Goal: Check status: Check status

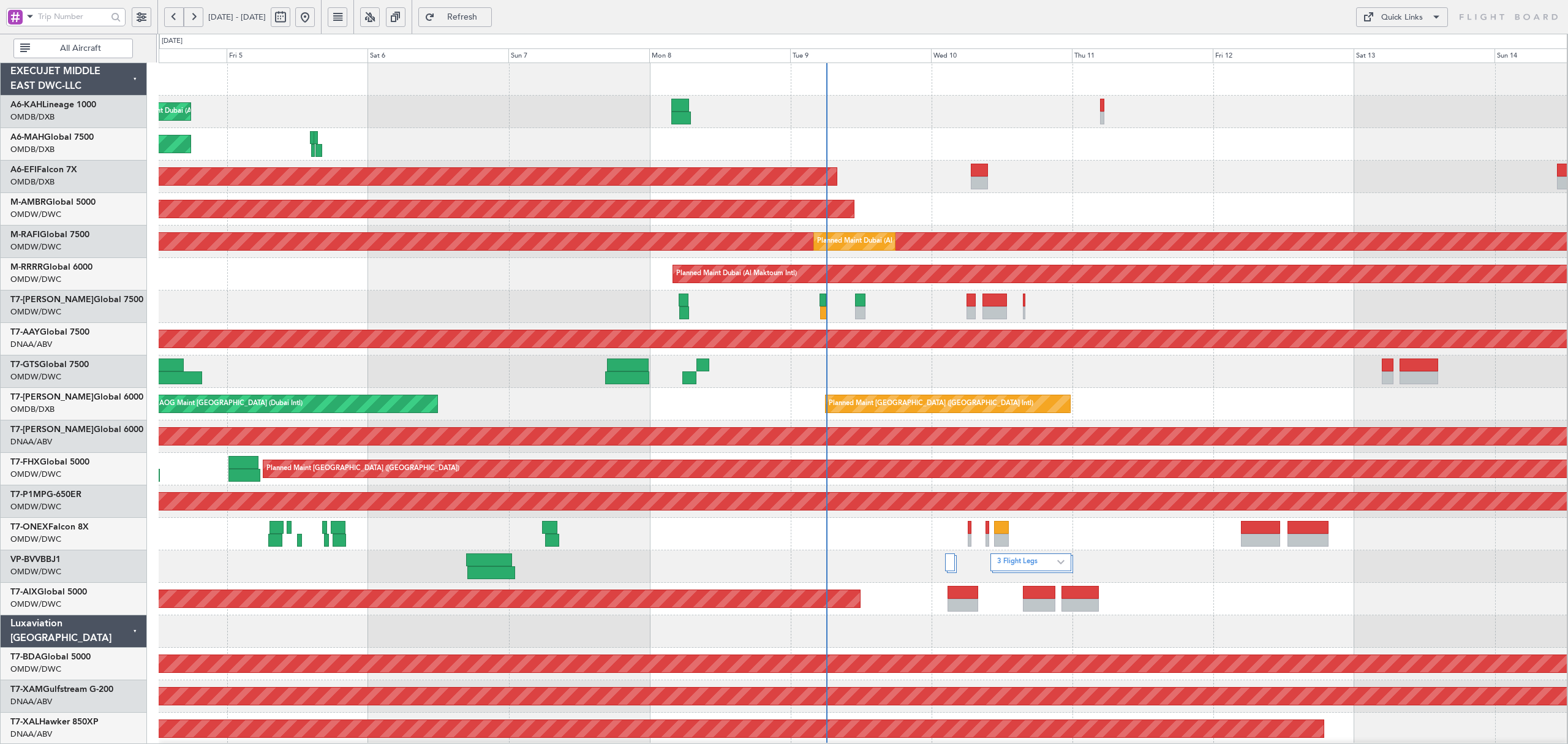
click at [226, 224] on div "Planned Maint Dubai (Al Maktoum Intl) Planned Maint [GEOGRAPHIC_DATA] ([GEOGRAP…" at bounding box center [862, 664] width 1408 height 1201
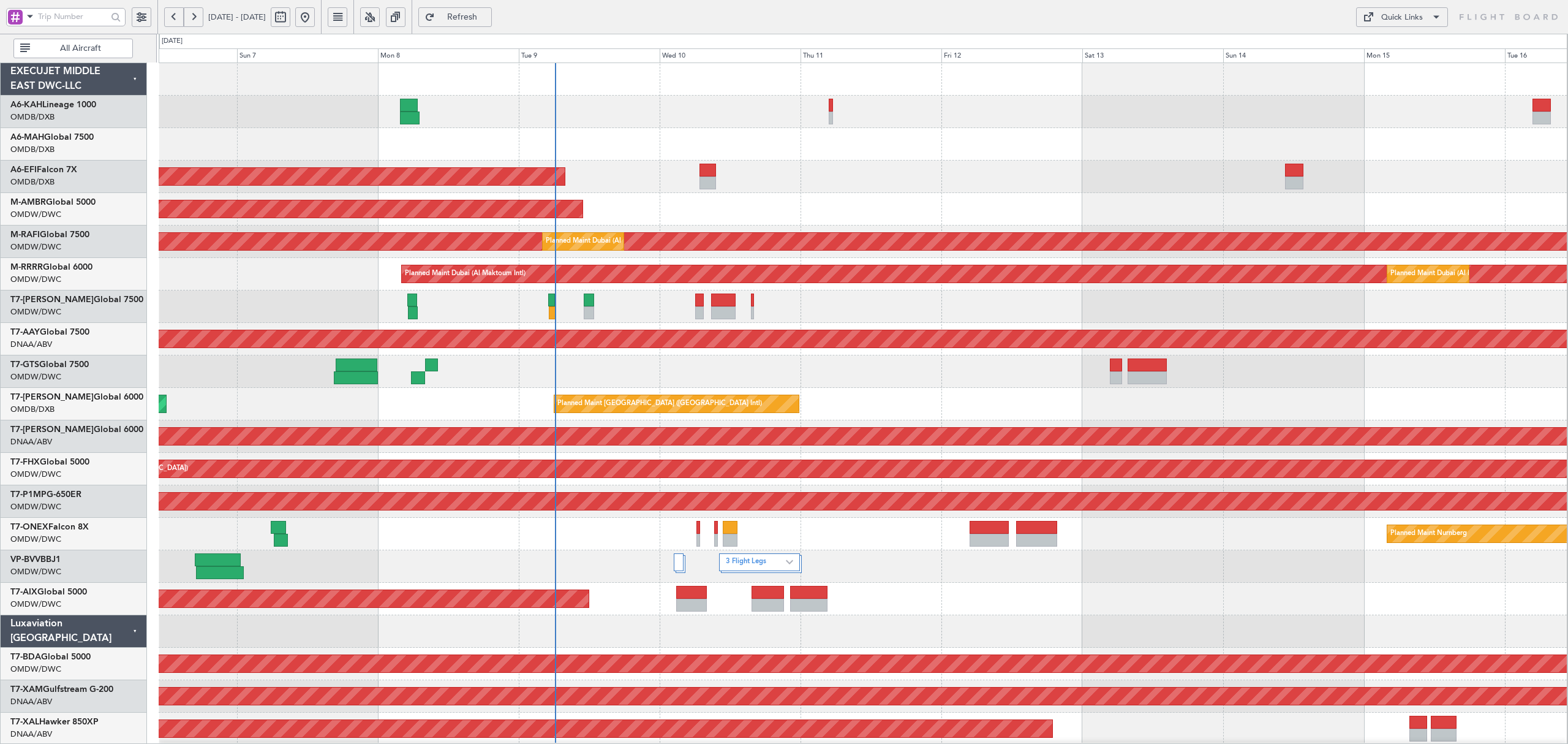
click at [256, 172] on div "Planned Maint Dubai (Al Maktoum Intl) Planned Maint [GEOGRAPHIC_DATA] ([GEOGRAP…" at bounding box center [862, 664] width 1408 height 1201
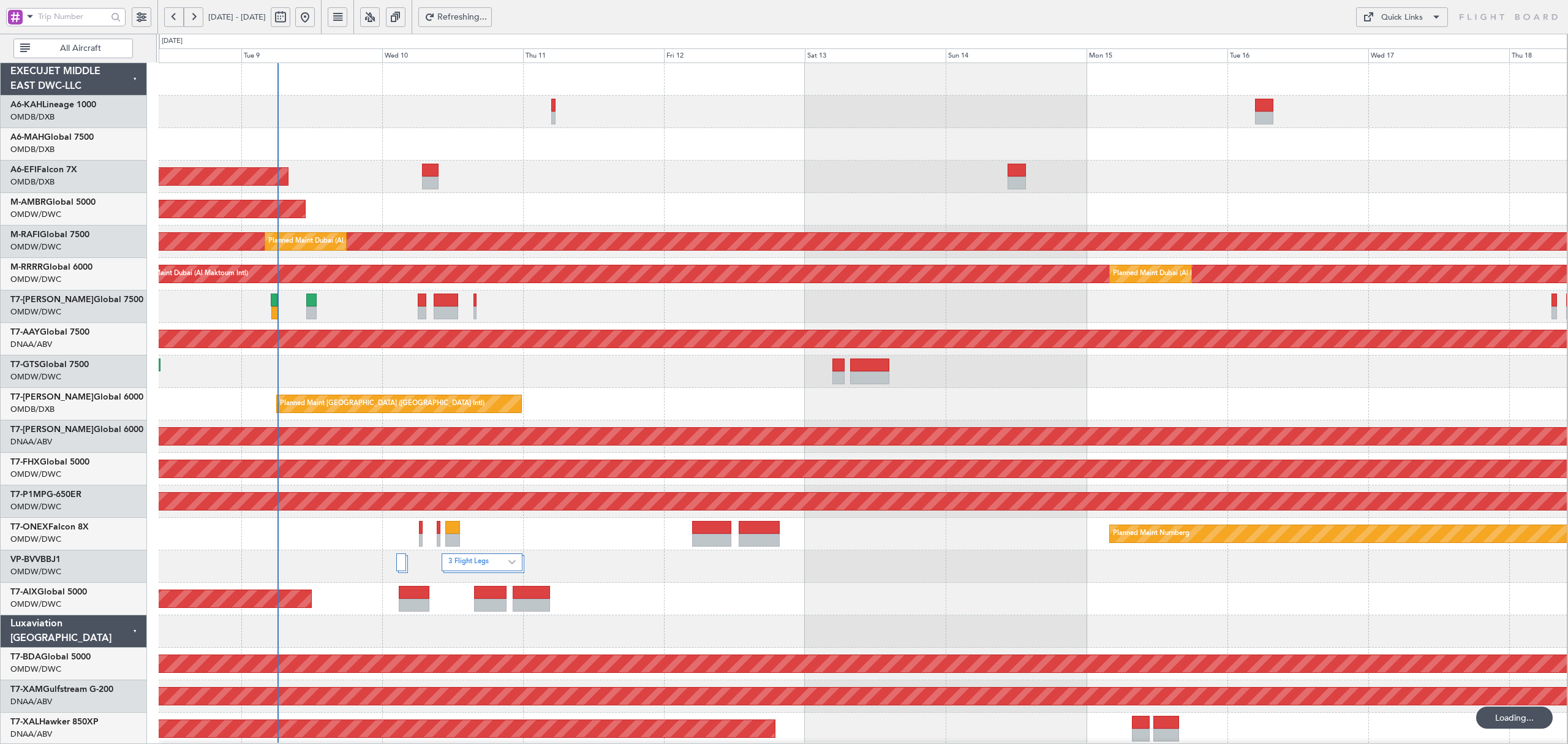
click at [103, 48] on span "All Aircraft" at bounding box center [80, 48] width 96 height 9
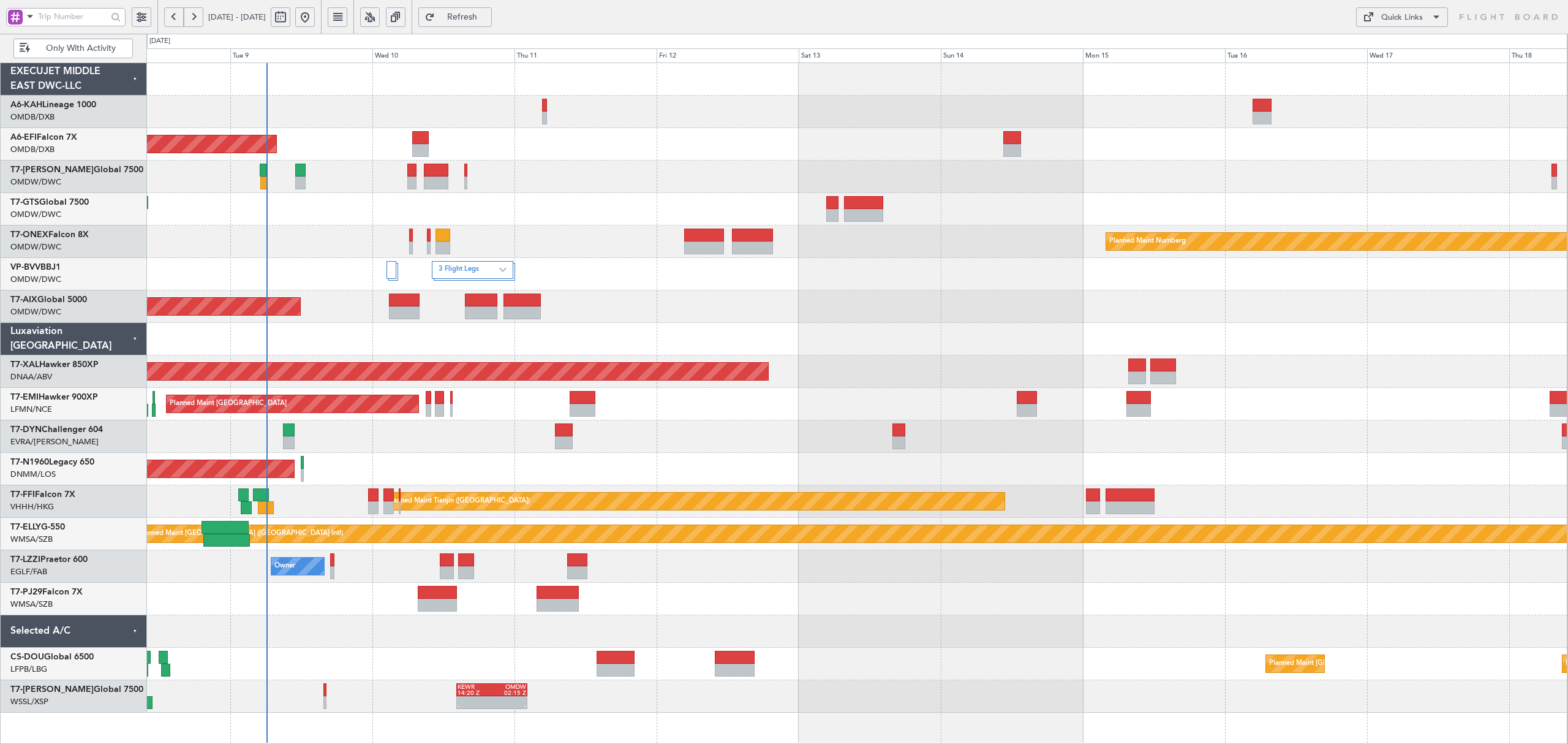
click at [29, 21] on span at bounding box center [29, 16] width 14 height 15
click at [64, 89] on div "A/C (Reg. or Type)" at bounding box center [87, 82] width 158 height 22
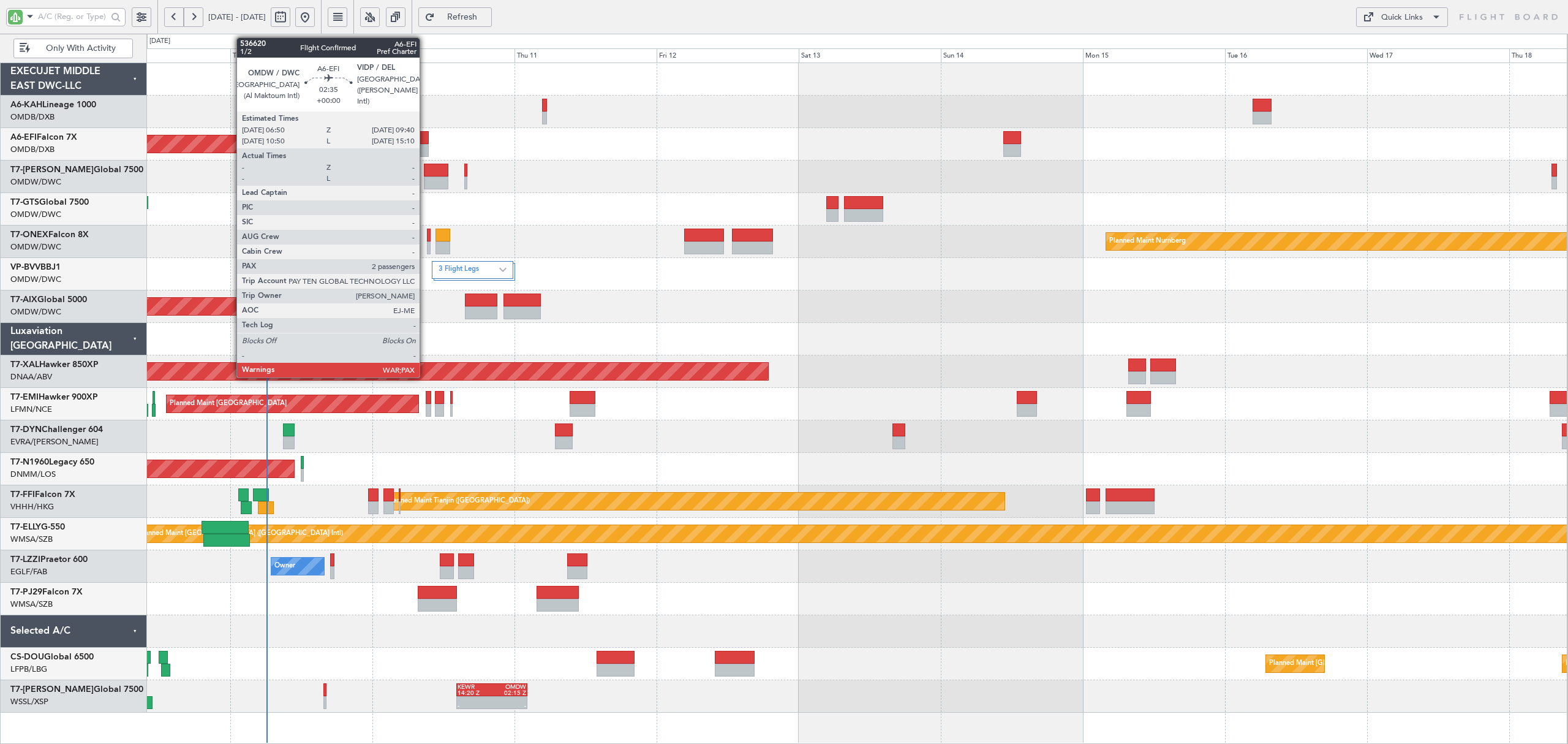
click at [425, 146] on div at bounding box center [420, 150] width 17 height 13
click at [424, 146] on div at bounding box center [420, 150] width 17 height 13
